Goal: Transaction & Acquisition: Book appointment/travel/reservation

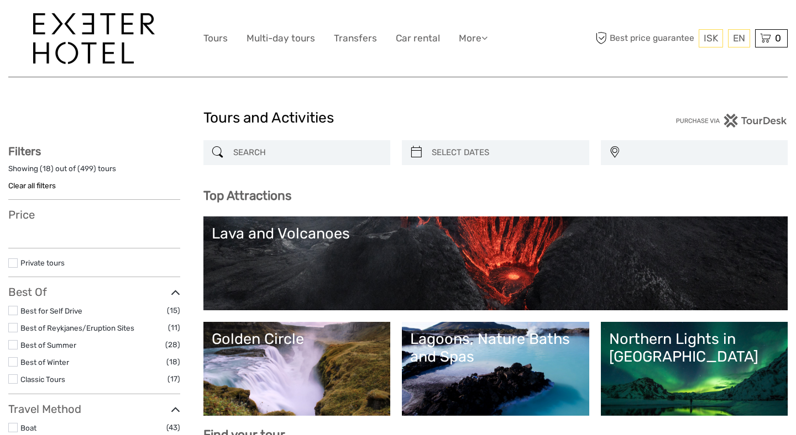
select select
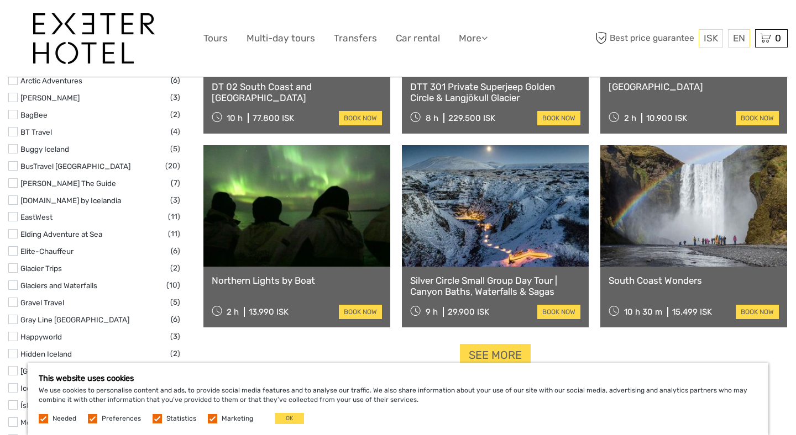
scroll to position [1283, 0]
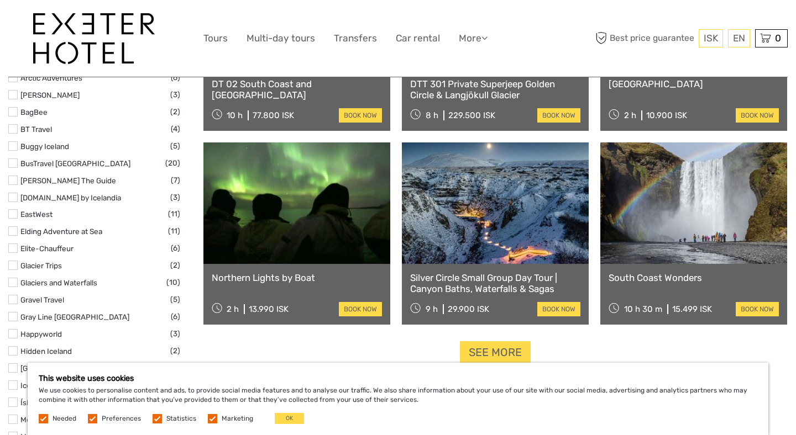
click at [477, 281] on link "Silver Circle Small Group Day Tour | Canyon Baths, Waterfalls & Sagas" at bounding box center [495, 283] width 170 height 23
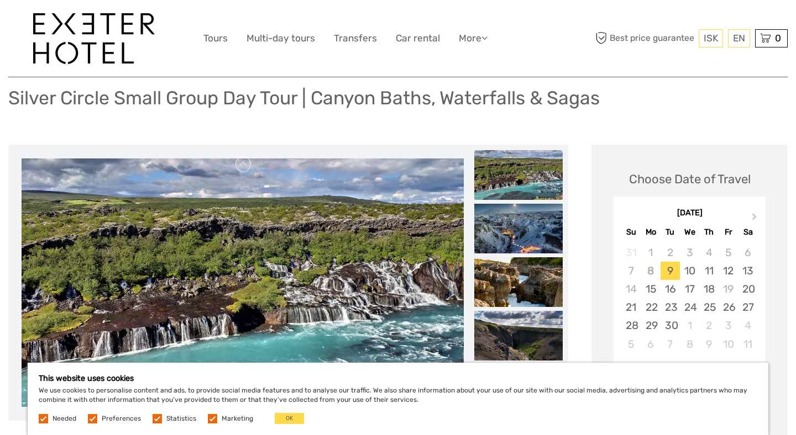
scroll to position [72, 0]
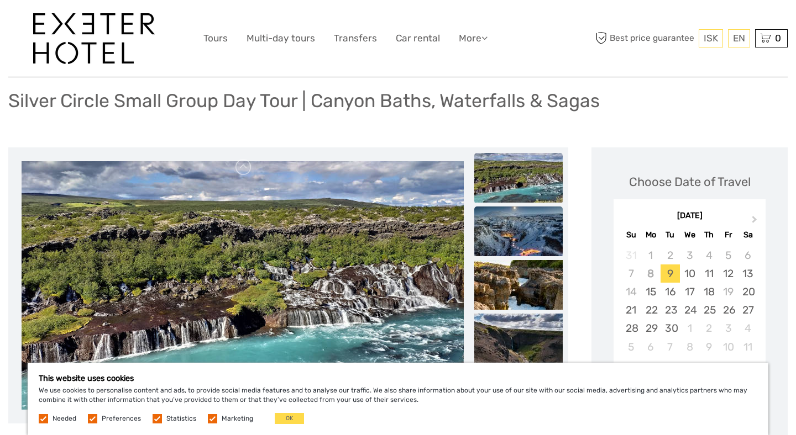
click at [509, 234] on img at bounding box center [518, 232] width 88 height 50
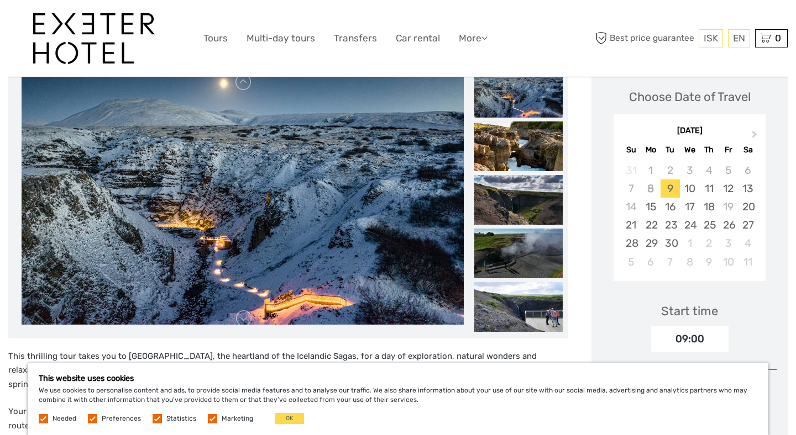
scroll to position [165, 0]
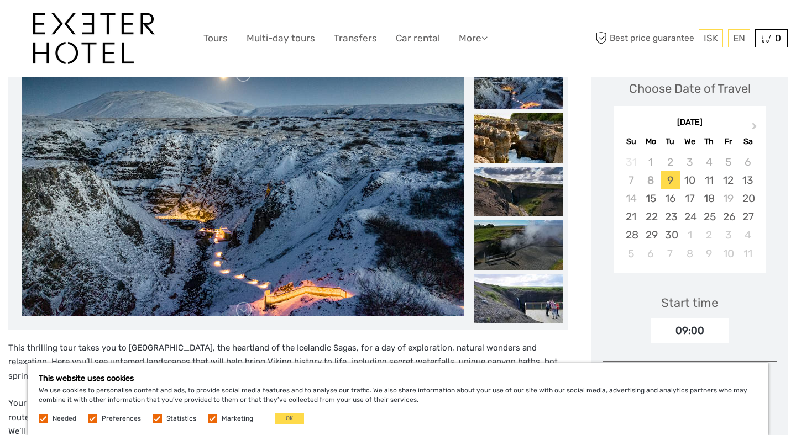
click at [386, 218] on img at bounding box center [243, 192] width 442 height 249
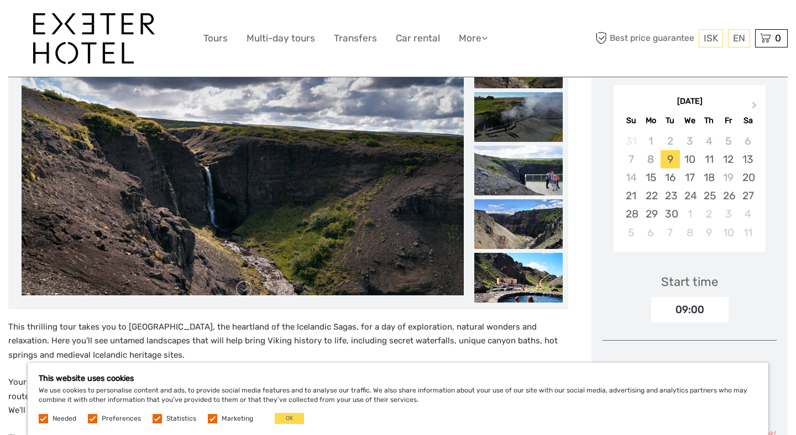
scroll to position [0, 0]
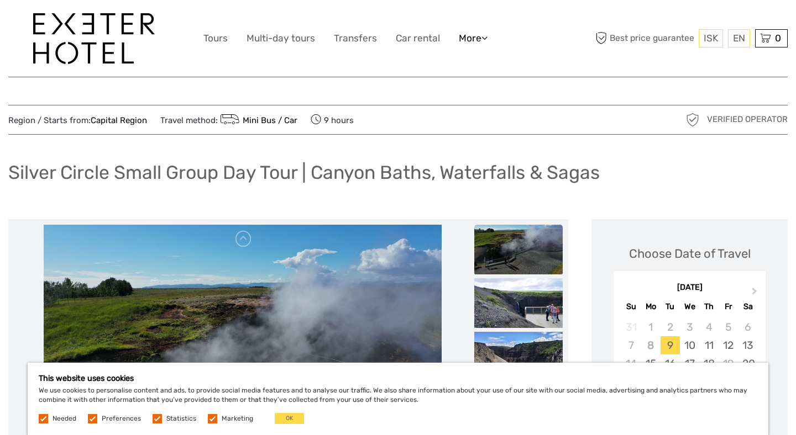
click at [472, 35] on link "More" at bounding box center [473, 38] width 29 height 16
